Goal: Navigation & Orientation: Understand site structure

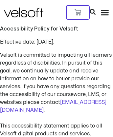
scroll to position [268, 0]
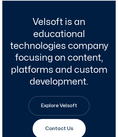
scroll to position [97, 0]
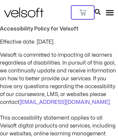
scroll to position [306, 14]
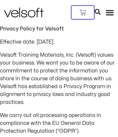
scroll to position [1668, 13]
